Goal: Find specific page/section: Find specific page/section

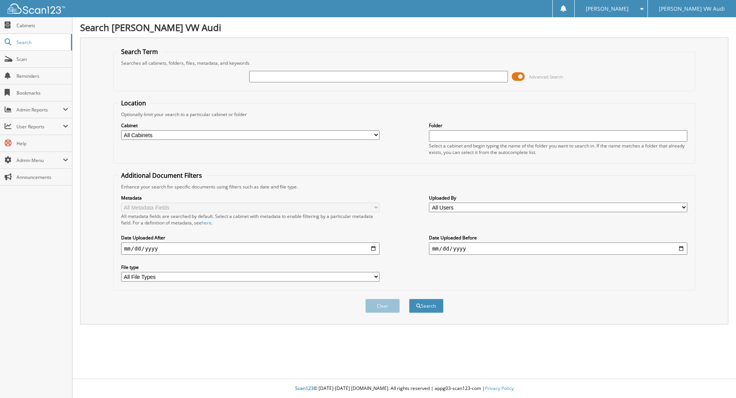
click at [257, 77] on input "text" at bounding box center [378, 77] width 258 height 12
type input "3510563T"
click at [428, 310] on button "Search" at bounding box center [426, 306] width 35 height 14
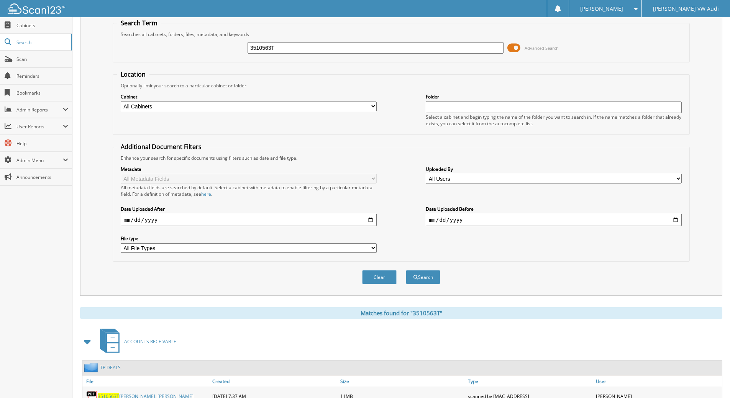
scroll to position [105, 0]
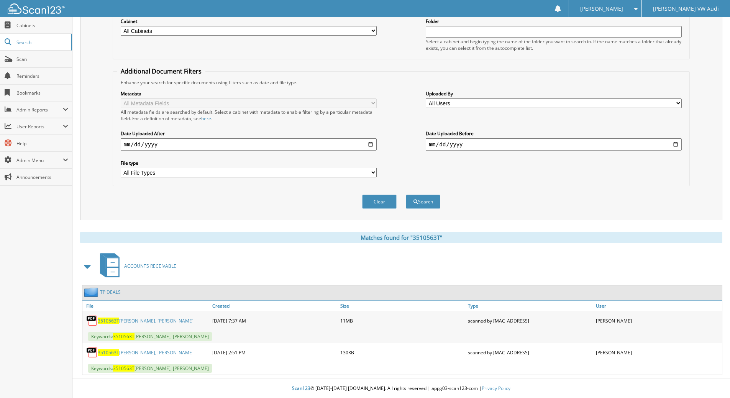
click at [135, 317] on div "3510563T [PERSON_NAME], [PERSON_NAME]" at bounding box center [146, 320] width 128 height 15
click at [135, 320] on link "3510563T [PERSON_NAME], [PERSON_NAME]" at bounding box center [146, 321] width 96 height 7
